Goal: Communication & Community: Answer question/provide support

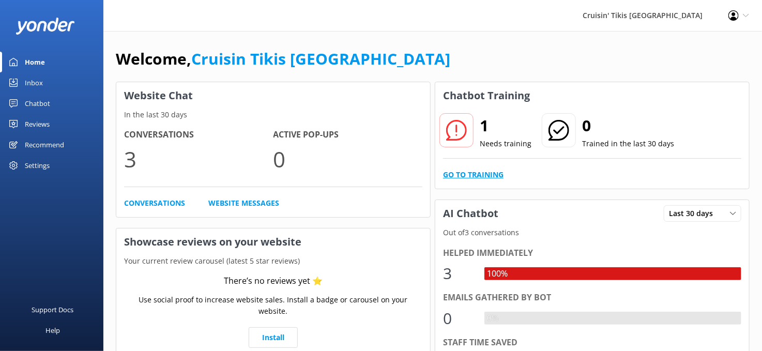
click at [467, 175] on link "Go to Training" at bounding box center [473, 174] width 60 height 11
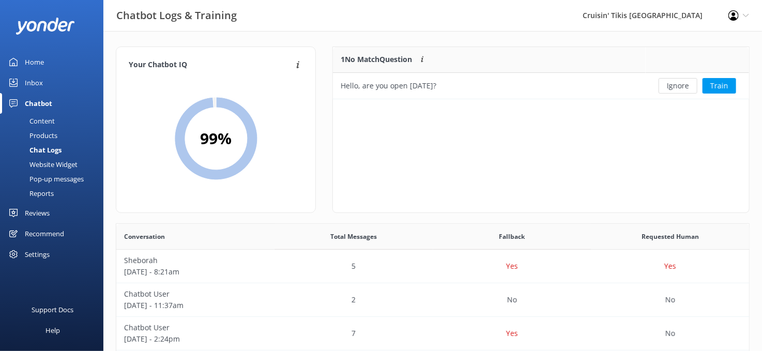
scroll to position [355, 626]
click at [679, 89] on button "Ignore" at bounding box center [678, 86] width 39 height 16
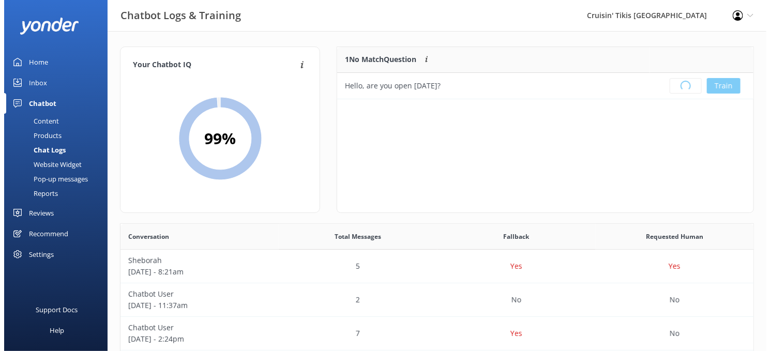
scroll to position [121, 408]
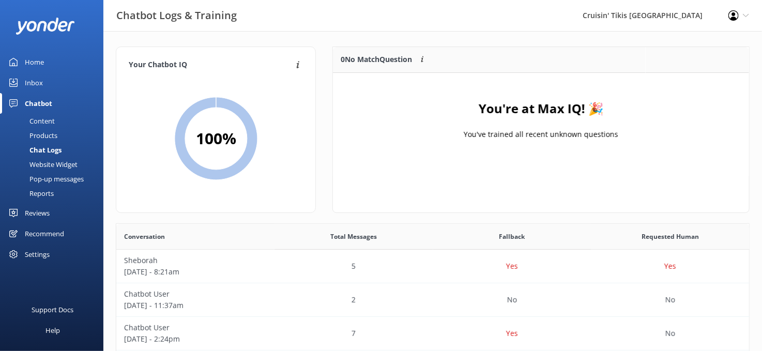
click at [41, 55] on div "Home" at bounding box center [34, 62] width 19 height 21
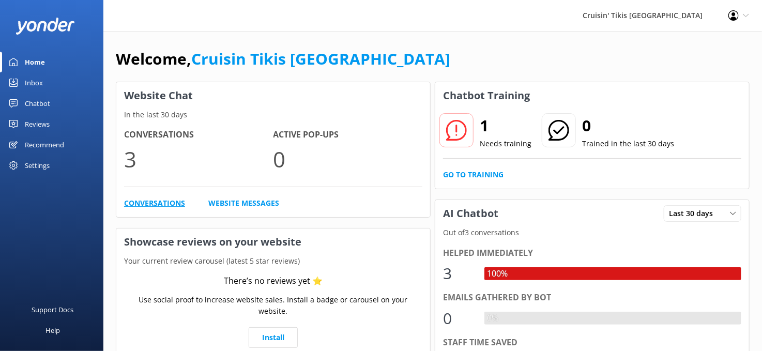
click at [179, 199] on link "Conversations" at bounding box center [154, 203] width 61 height 11
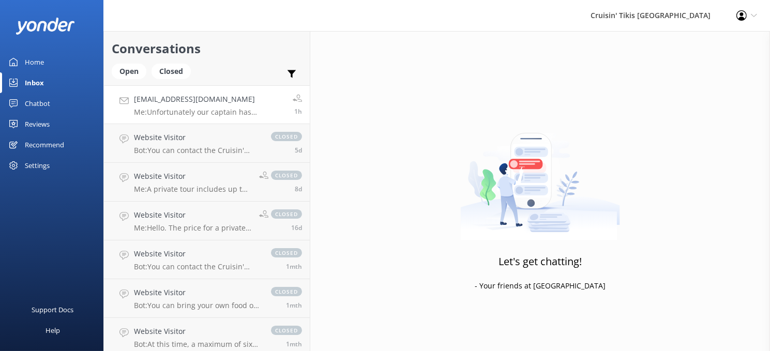
click at [201, 101] on h4 "[EMAIL_ADDRESS][DOMAIN_NAME]" at bounding box center [209, 99] width 151 height 11
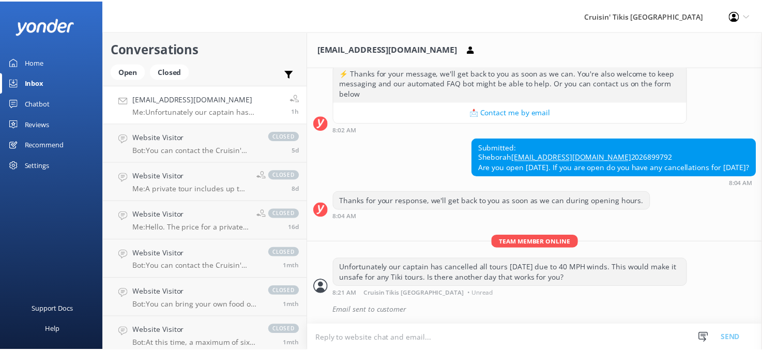
scroll to position [158, 0]
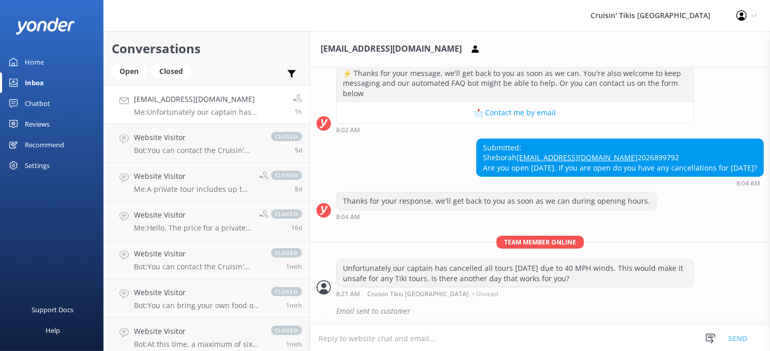
click at [40, 61] on div "Home" at bounding box center [34, 62] width 19 height 21
